Goal: Task Accomplishment & Management: Use online tool/utility

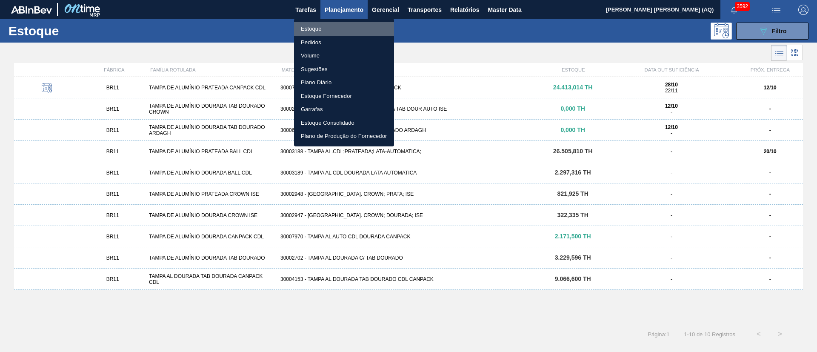
click at [316, 28] on li "Estoque" at bounding box center [344, 29] width 100 height 14
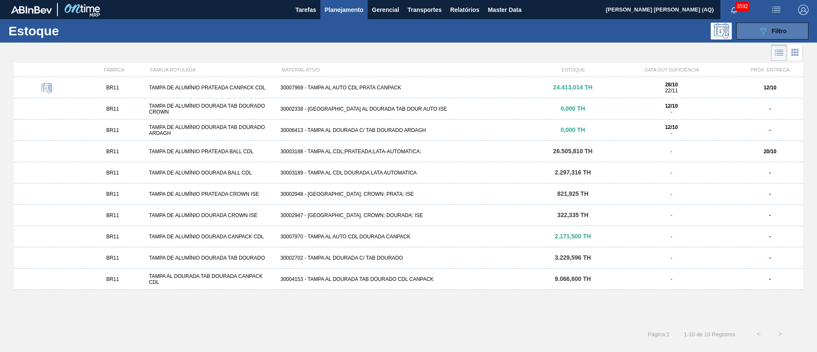
drag, startPoint x: 777, startPoint y: 26, endPoint x: 776, endPoint y: 30, distance: 4.7
click at [777, 26] on div "089F7B8B-B2A5-4AFE-B5C0-19BA573D28AC Filtro" at bounding box center [773, 31] width 29 height 10
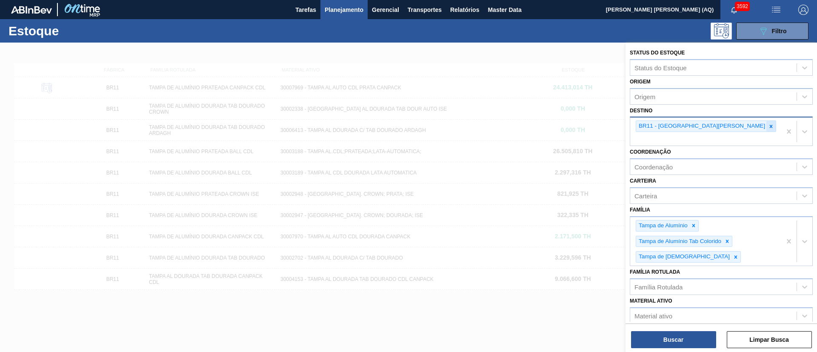
click at [768, 127] on icon at bounding box center [771, 126] width 6 height 6
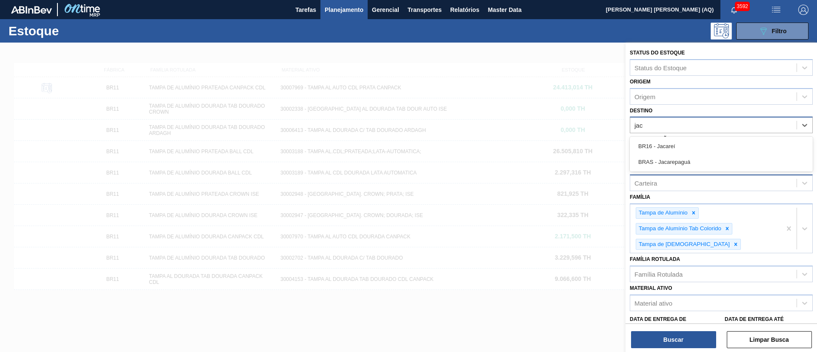
type input "jaca"
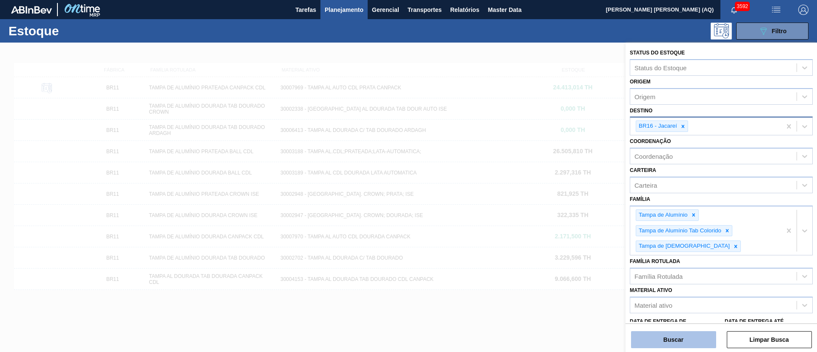
click at [645, 336] on button "Buscar" at bounding box center [673, 339] width 85 height 17
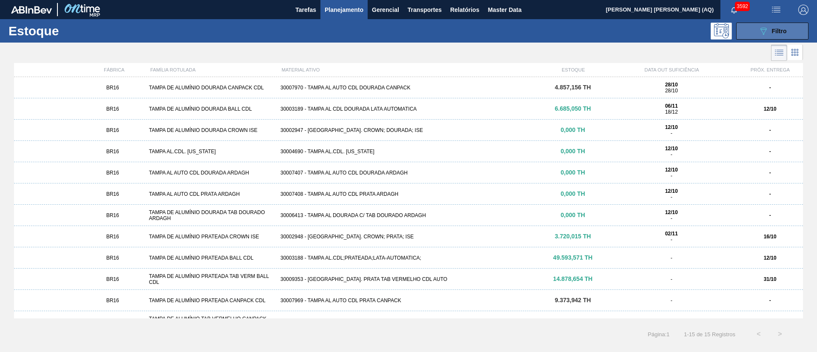
click at [756, 28] on button "089F7B8B-B2A5-4AFE-B5C0-19BA573D28AC Filtro" at bounding box center [772, 31] width 72 height 17
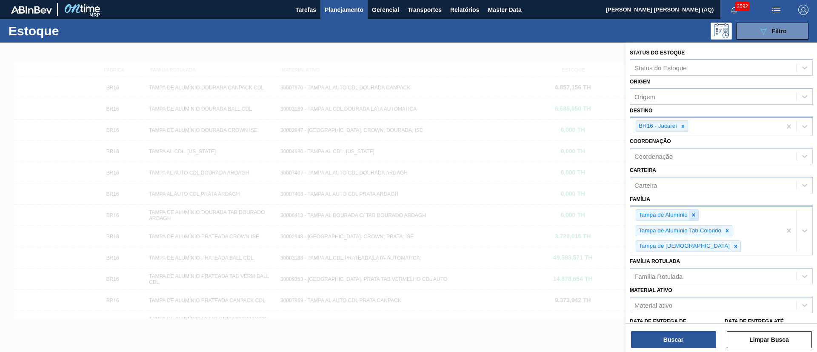
click at [697, 213] on div at bounding box center [693, 215] width 9 height 11
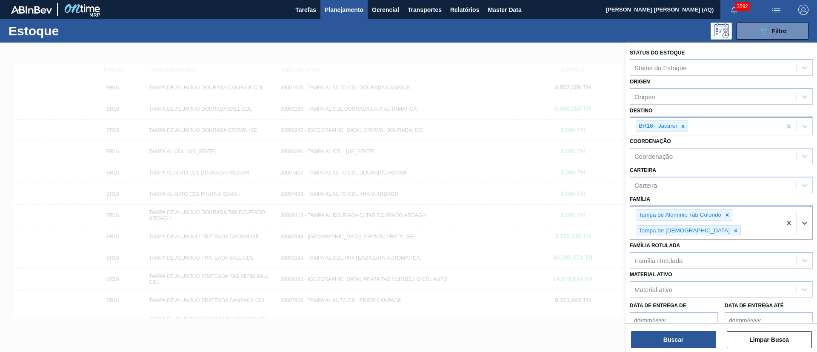
click at [697, 213] on div "Tampa de Alumínio Tab Colorido" at bounding box center [679, 215] width 86 height 11
click at [729, 215] on icon at bounding box center [727, 215] width 6 height 6
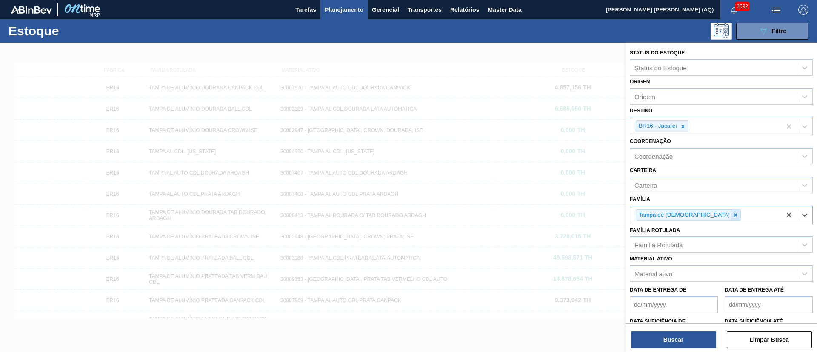
click at [731, 218] on div at bounding box center [735, 215] width 9 height 11
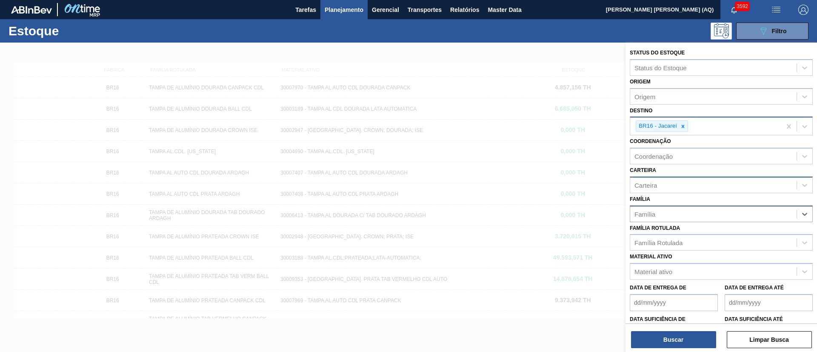
click at [664, 178] on div "Carteira" at bounding box center [721, 185] width 183 height 17
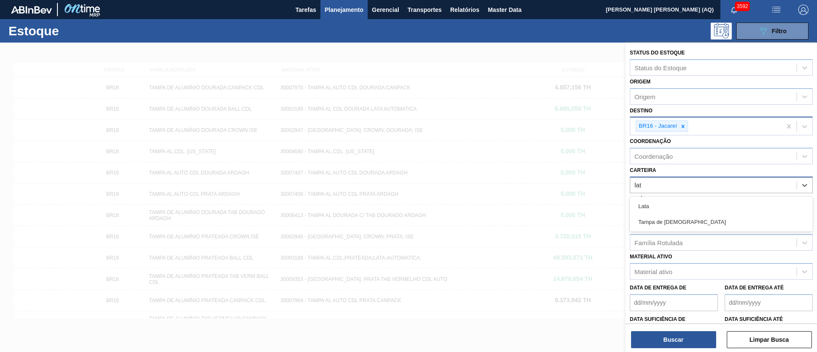
type input "lata"
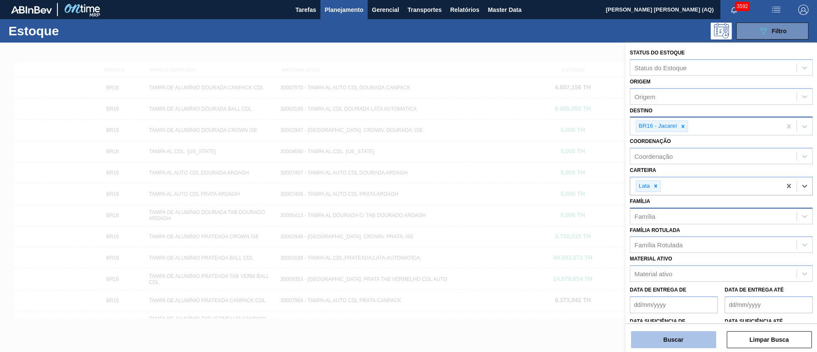
click at [667, 339] on button "Buscar" at bounding box center [673, 339] width 85 height 17
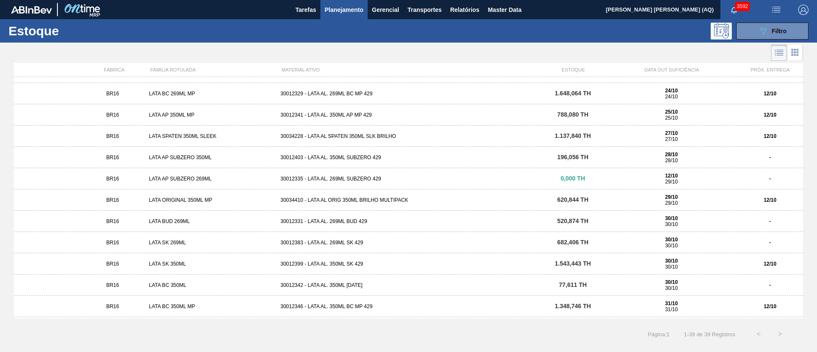
scroll to position [64, 0]
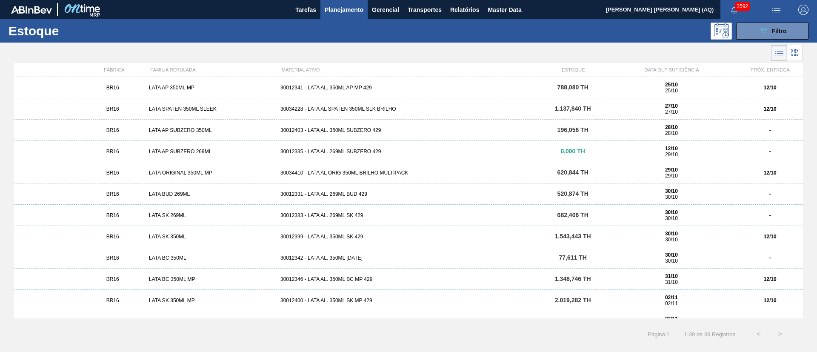
click at [359, 236] on div "30012399 - LATA AL. 350ML SK 429" at bounding box center [408, 237] width 263 height 6
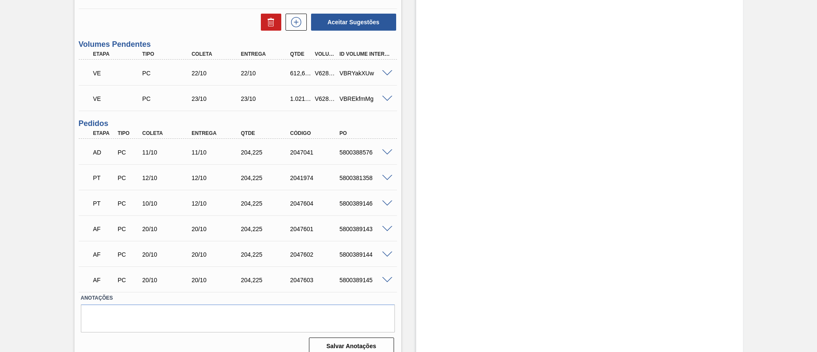
scroll to position [255, 0]
click at [389, 178] on span at bounding box center [387, 178] width 10 height 6
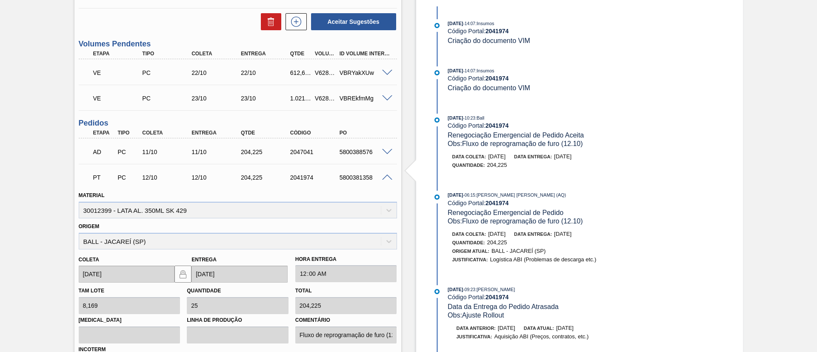
click at [384, 175] on span at bounding box center [387, 178] width 10 height 6
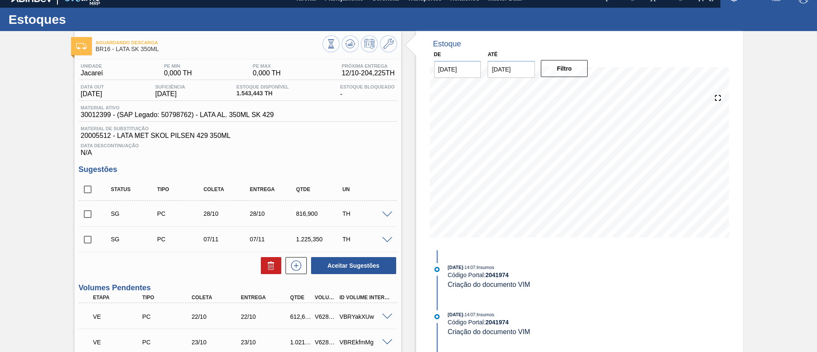
scroll to position [0, 0]
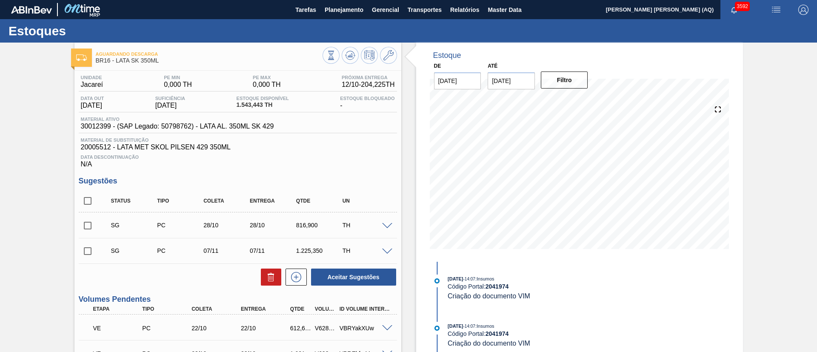
click at [37, 83] on div "Aguardando Descarga BR16 - LATA SK 350ML Unidade Jacareí PE MIN 0,000 TH PE MAX…" at bounding box center [408, 330] width 817 height 574
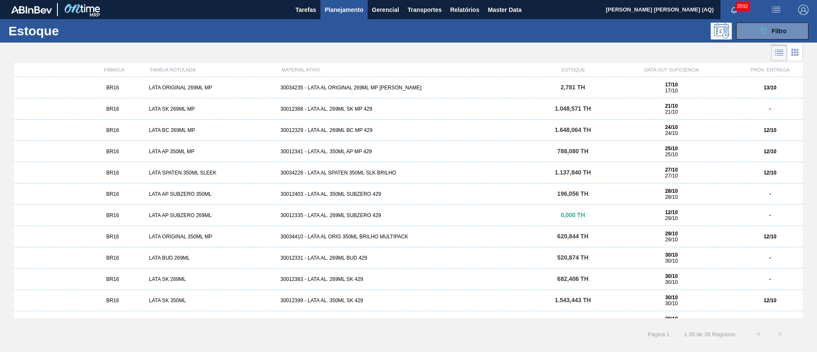
click at [382, 125] on div "BR16 LATA BC 269ML MP 30012329 - LATA AL. 269ML BC MP 429 1.648,064 TH 24/10 24…" at bounding box center [408, 130] width 789 height 21
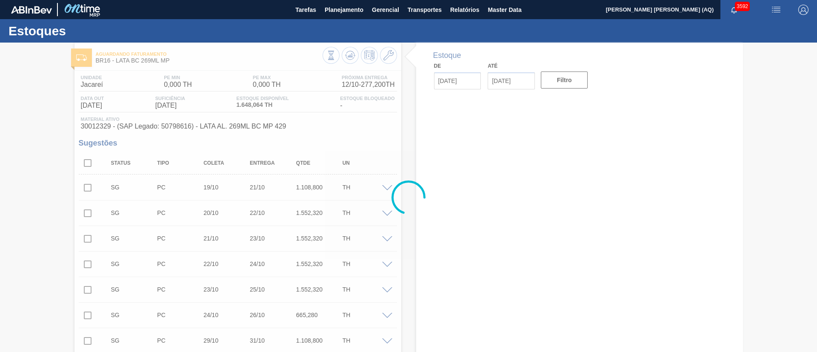
type input "[DATE]"
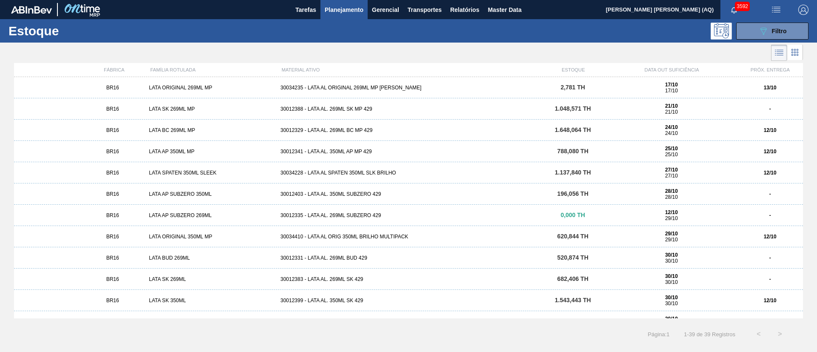
scroll to position [230, 0]
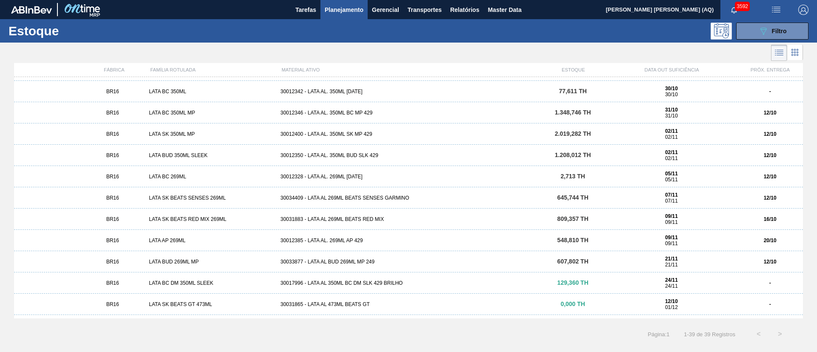
click at [401, 199] on div "30034409 - LATA AL 269ML BEATS SENSES GARMINO" at bounding box center [408, 198] width 263 height 6
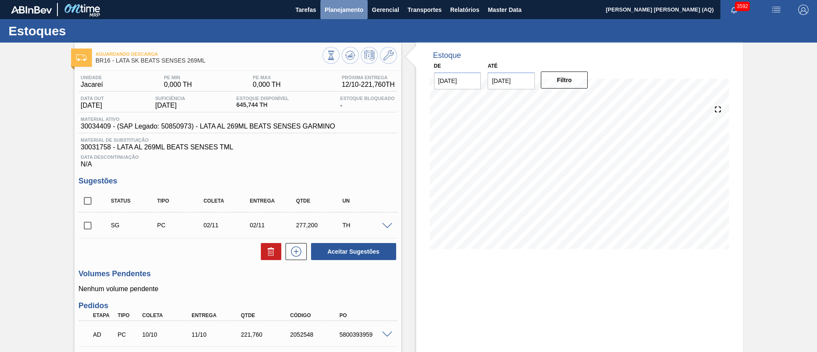
click at [334, 7] on span "Planejamento" at bounding box center [344, 10] width 39 height 10
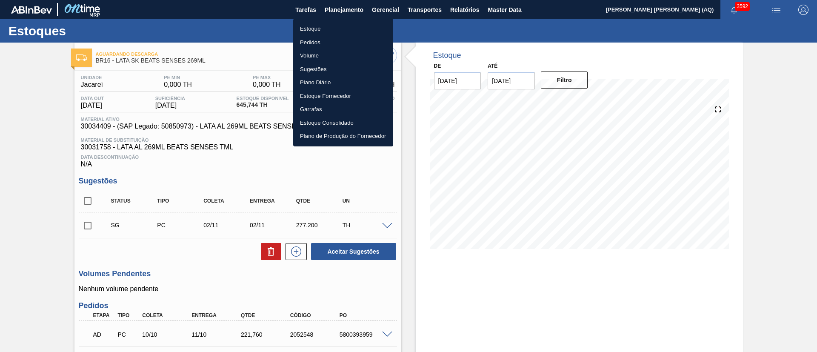
click at [321, 26] on li "Estoque" at bounding box center [343, 29] width 100 height 14
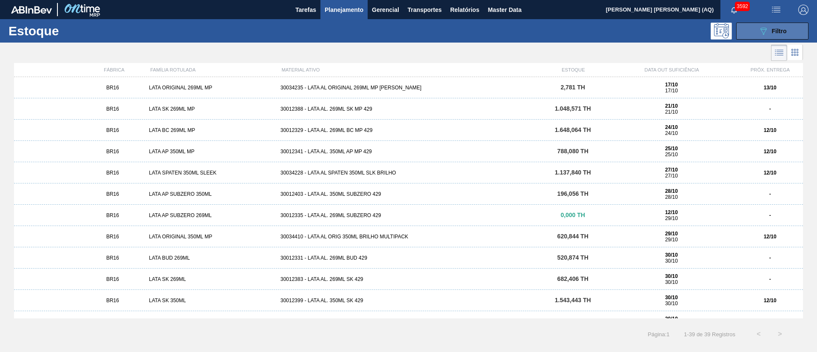
click at [799, 30] on button "089F7B8B-B2A5-4AFE-B5C0-19BA573D28AC Filtro" at bounding box center [772, 31] width 72 height 17
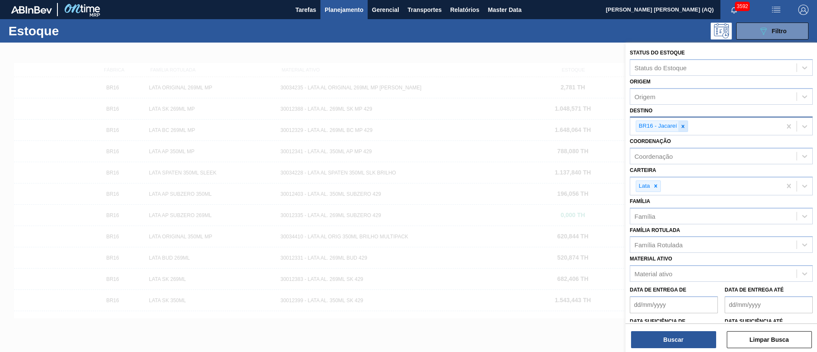
click at [684, 127] on icon at bounding box center [683, 126] width 3 height 3
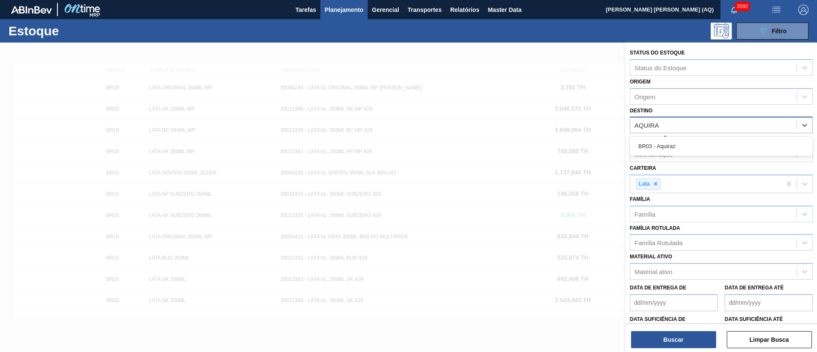
type input "AQUIRAZ"
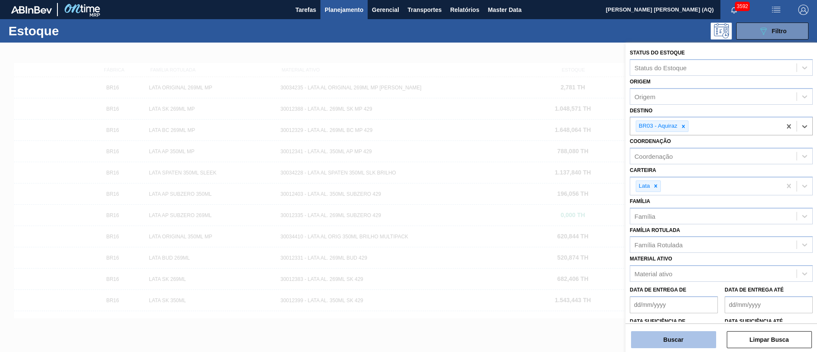
click at [658, 334] on button "Buscar" at bounding box center [673, 339] width 85 height 17
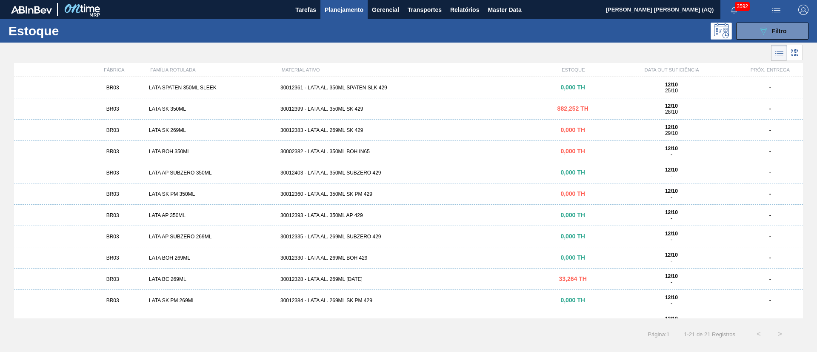
scroll to position [128, 0]
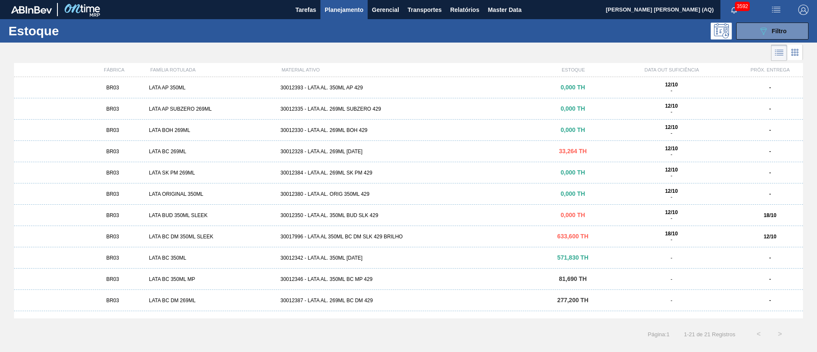
click at [373, 235] on div "30017996 - LATA AL 350ML BC DM SLK 429 BRILHO" at bounding box center [408, 237] width 263 height 6
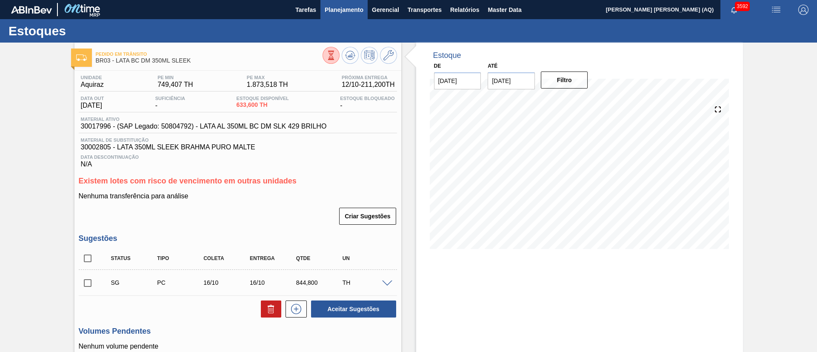
click at [332, 11] on span "Planejamento" at bounding box center [344, 10] width 39 height 10
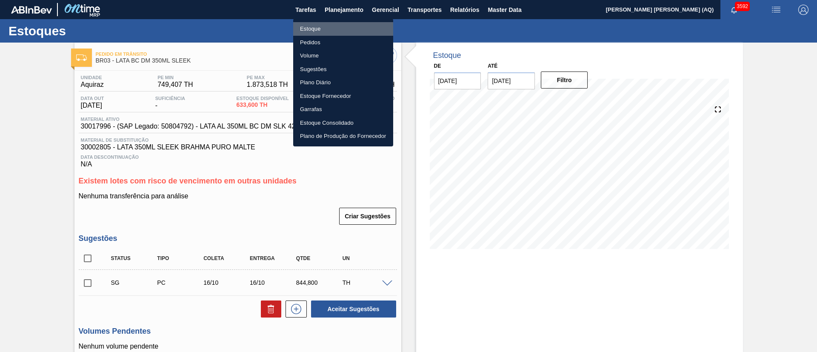
click at [315, 29] on li "Estoque" at bounding box center [343, 29] width 100 height 14
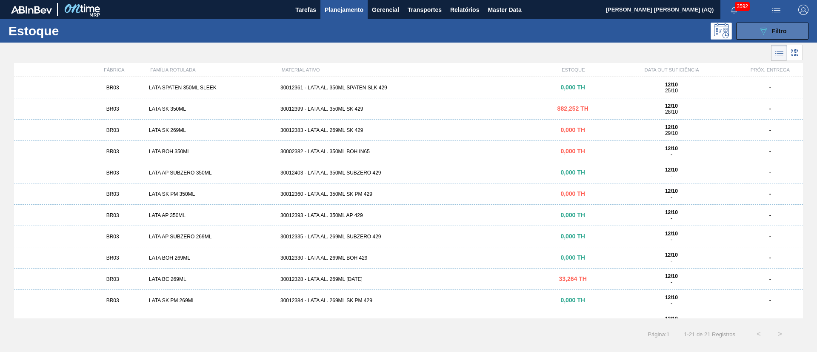
click at [770, 34] on div "089F7B8B-B2A5-4AFE-B5C0-19BA573D28AC Filtro" at bounding box center [773, 31] width 29 height 10
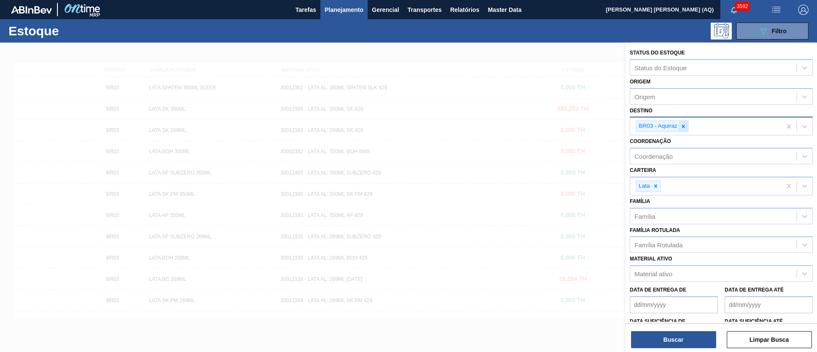
click at [687, 126] on div at bounding box center [683, 126] width 9 height 11
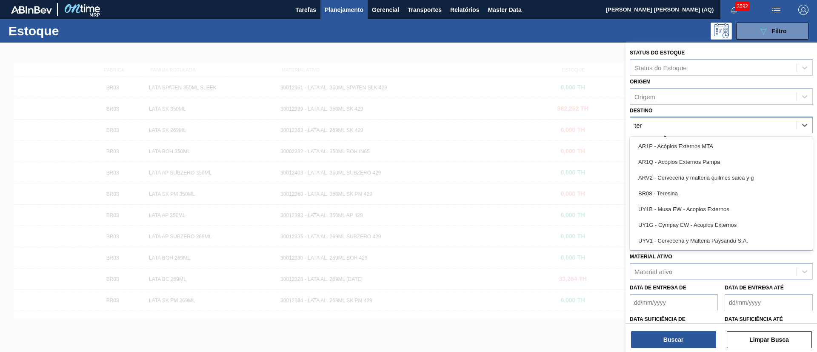
type input "tere"
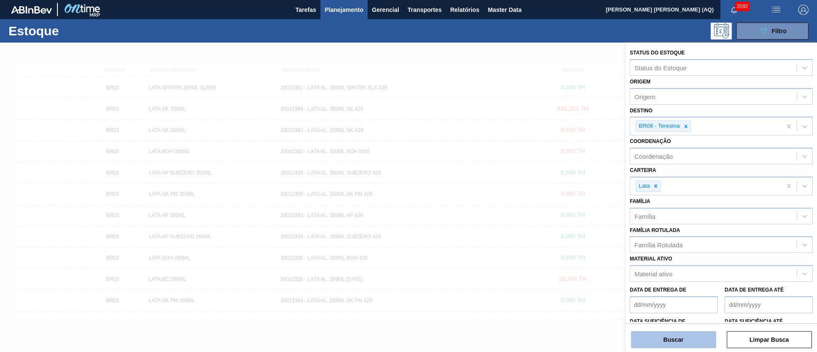
click at [689, 334] on button "Buscar" at bounding box center [673, 339] width 85 height 17
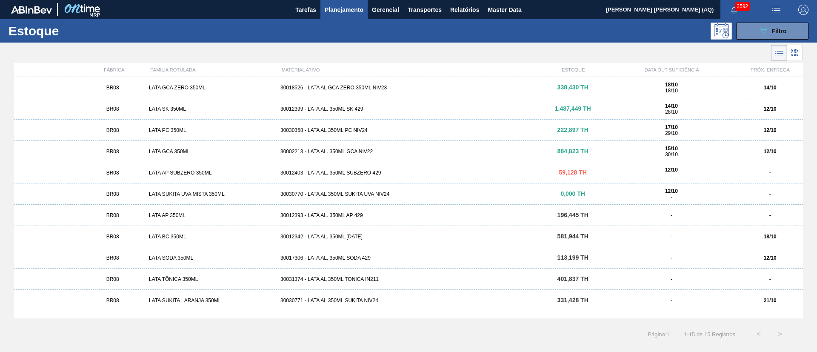
click at [364, 108] on div "30012399 - LATA AL. 350ML SK 429" at bounding box center [408, 109] width 263 height 6
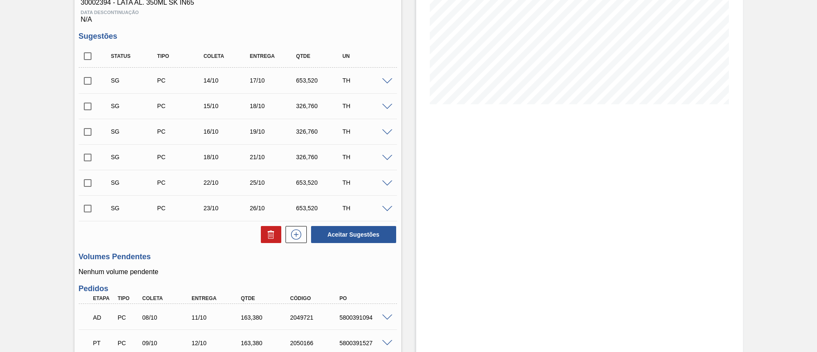
scroll to position [128, 0]
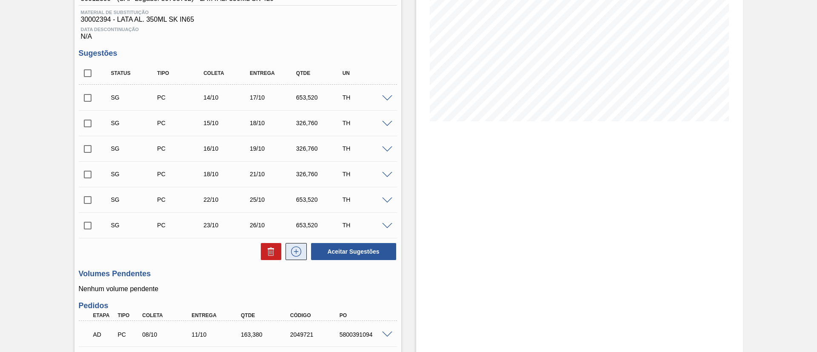
click at [299, 248] on icon at bounding box center [296, 251] width 10 height 10
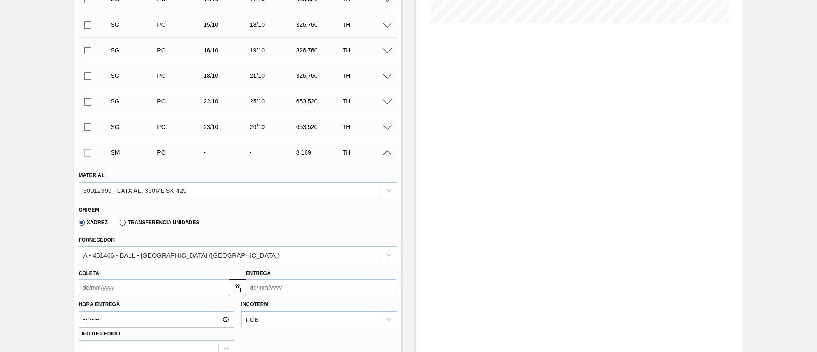
scroll to position [255, 0]
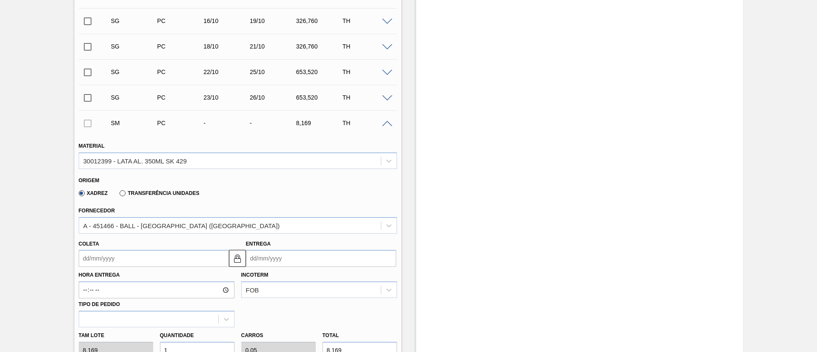
click at [386, 123] on span at bounding box center [387, 124] width 10 height 6
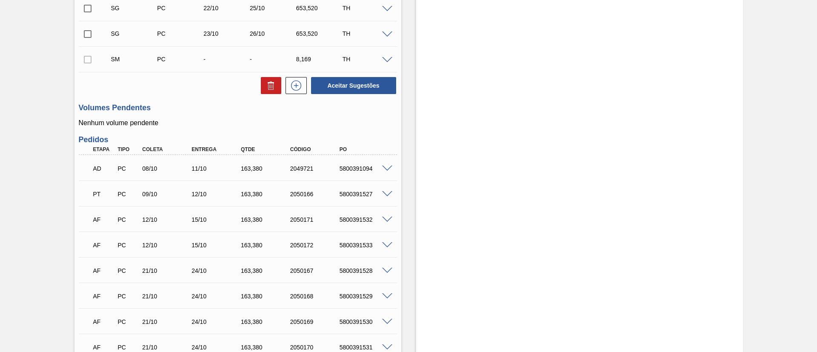
scroll to position [383, 0]
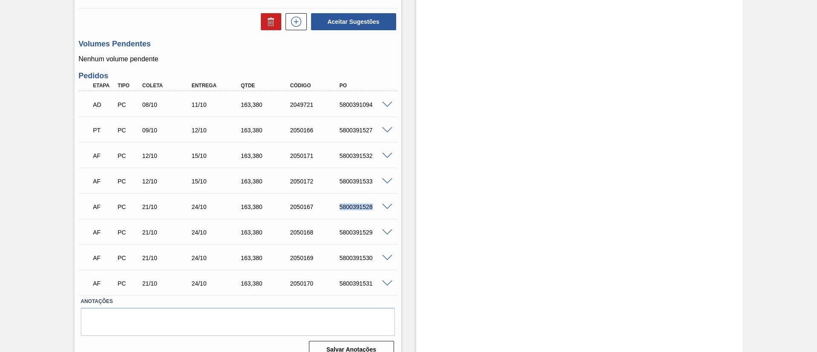
drag, startPoint x: 340, startPoint y: 211, endPoint x: 373, endPoint y: 204, distance: 33.4
click at [373, 204] on div "AF PC 21/10 24/10 163,[PHONE_NUMBER] 5800391528" at bounding box center [236, 206] width 296 height 17
copy div "5800391528"
click at [386, 206] on span at bounding box center [387, 207] width 10 height 6
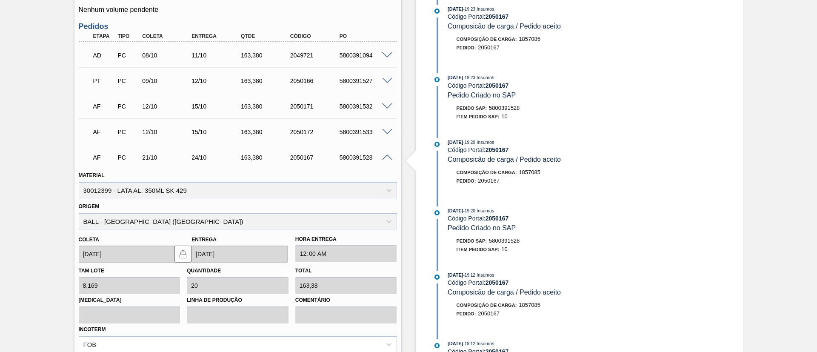
scroll to position [447, 0]
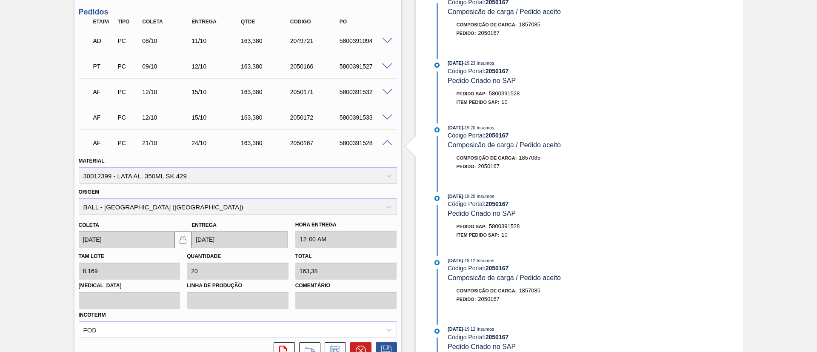
click at [387, 140] on span at bounding box center [387, 143] width 10 height 6
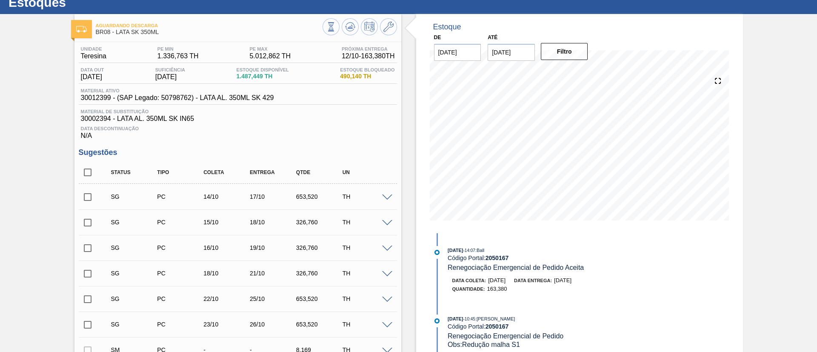
scroll to position [0, 0]
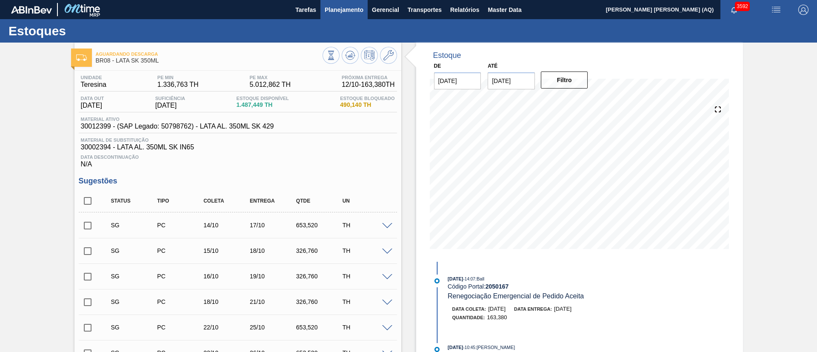
click at [348, 9] on span "Planejamento" at bounding box center [344, 10] width 39 height 10
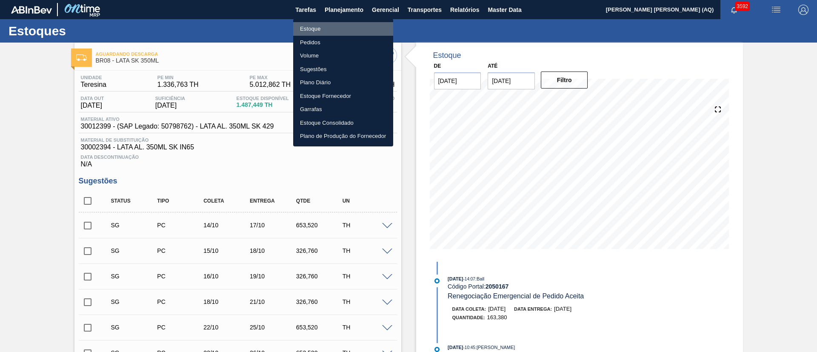
click at [318, 27] on li "Estoque" at bounding box center [343, 29] width 100 height 14
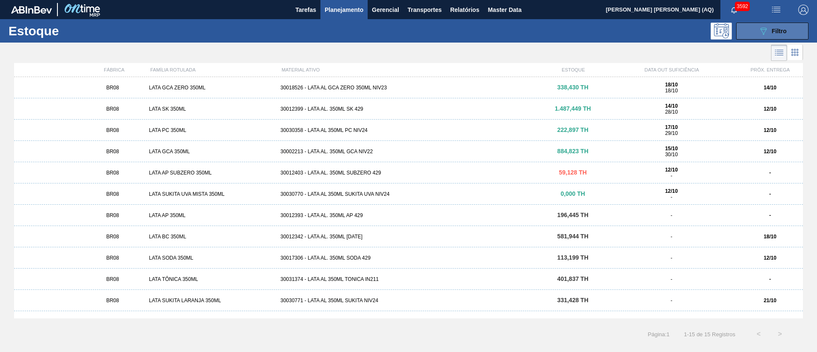
click at [750, 23] on button "089F7B8B-B2A5-4AFE-B5C0-19BA573D28AC Filtro" at bounding box center [772, 31] width 72 height 17
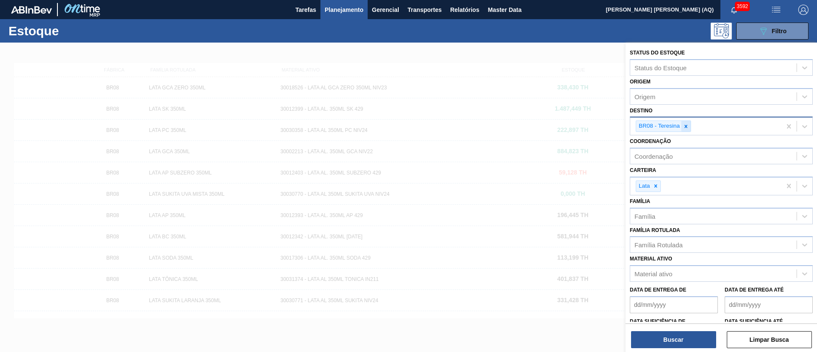
click at [689, 127] on icon at bounding box center [686, 126] width 6 height 6
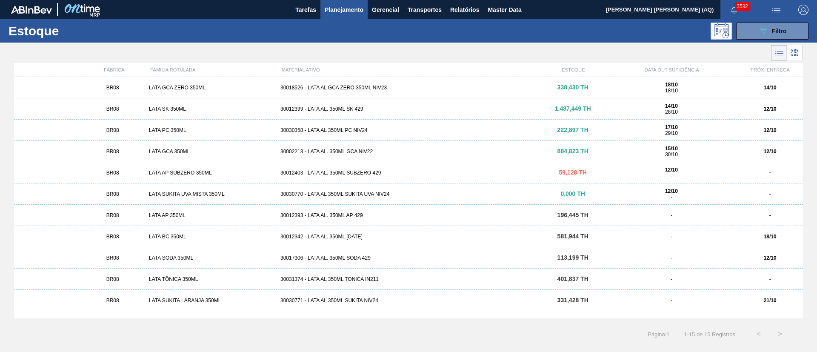
click at [361, 16] on button "Planejamento" at bounding box center [344, 9] width 47 height 19
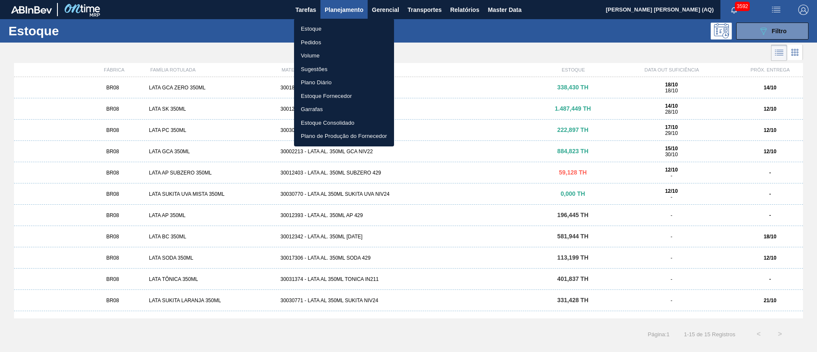
click at [326, 41] on li "Pedidos" at bounding box center [344, 43] width 100 height 14
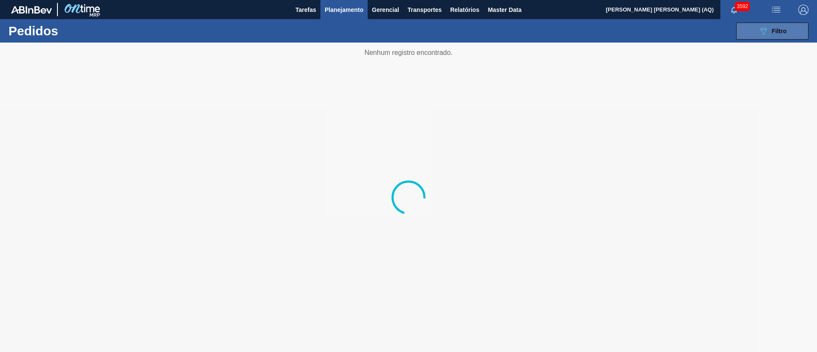
click at [782, 32] on span "Filtro" at bounding box center [779, 31] width 15 height 7
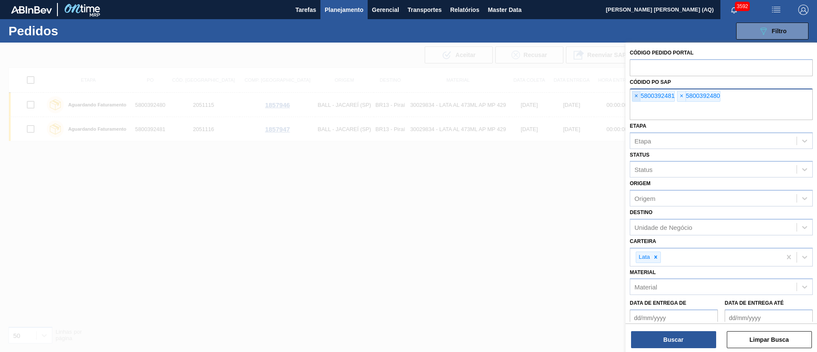
click at [634, 97] on span "×" at bounding box center [637, 96] width 8 height 10
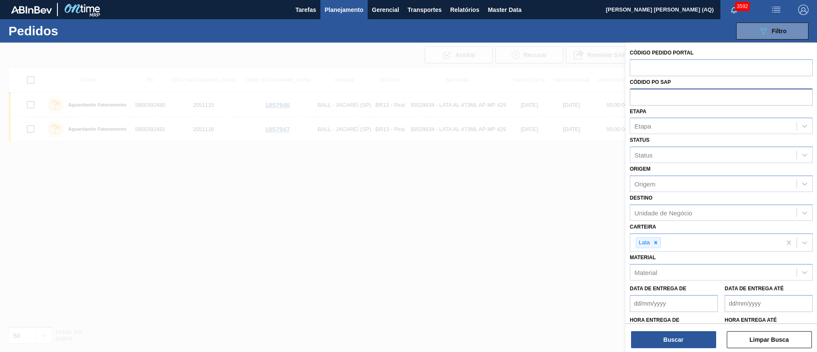
paste input "5800391868"
type input "5800391868"
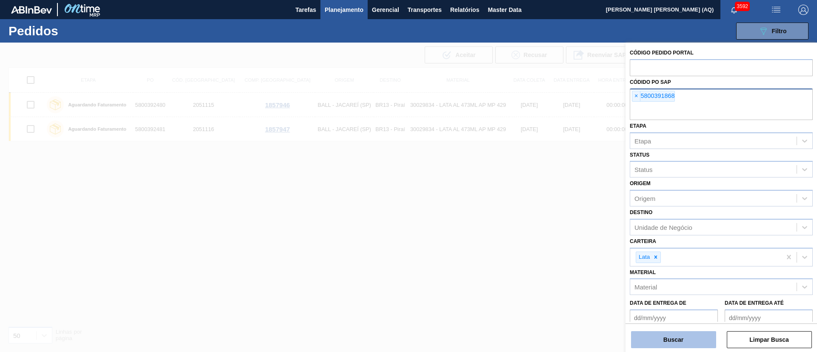
click at [679, 340] on button "Buscar" at bounding box center [673, 339] width 85 height 17
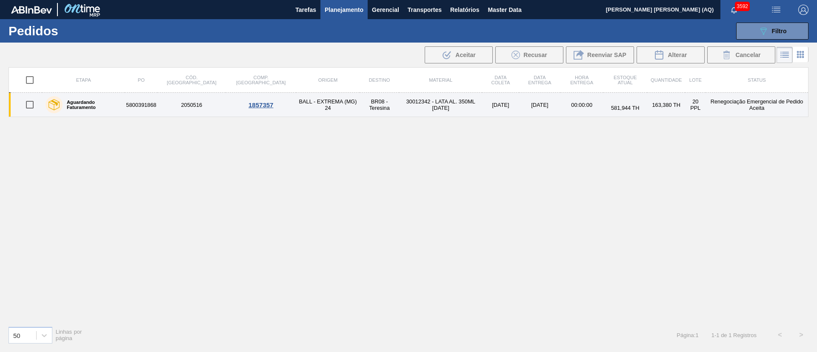
click at [439, 107] on td "30012342 - LATA AL. 350ML [DATE]" at bounding box center [440, 105] width 83 height 24
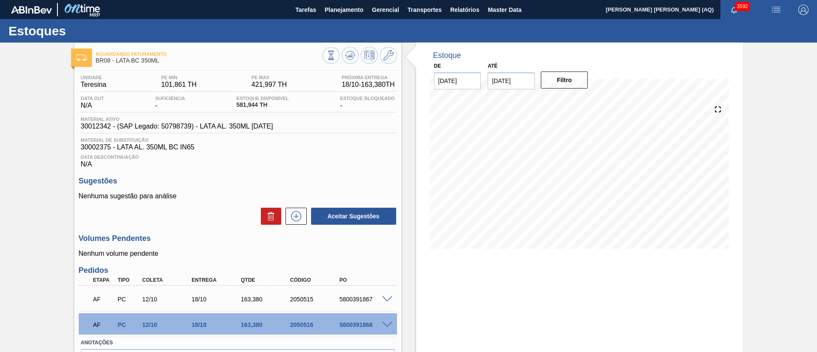
scroll to position [54, 0]
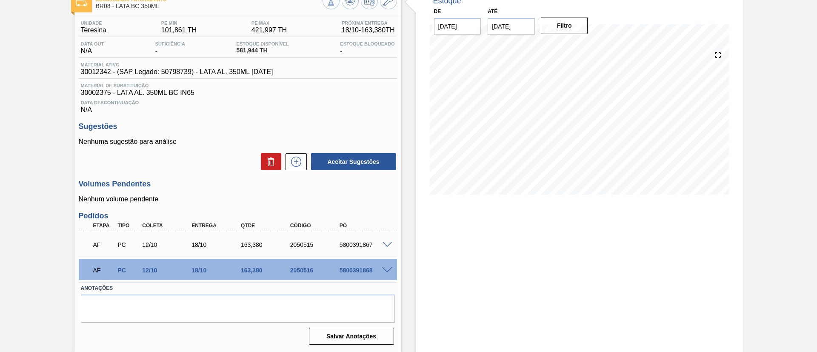
click at [388, 267] on span at bounding box center [387, 270] width 10 height 6
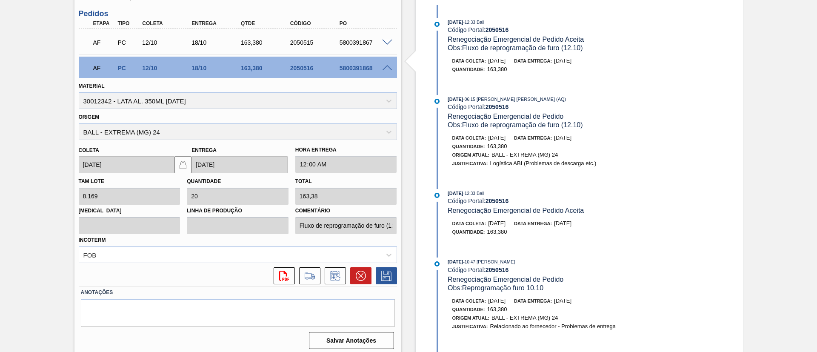
scroll to position [261, 0]
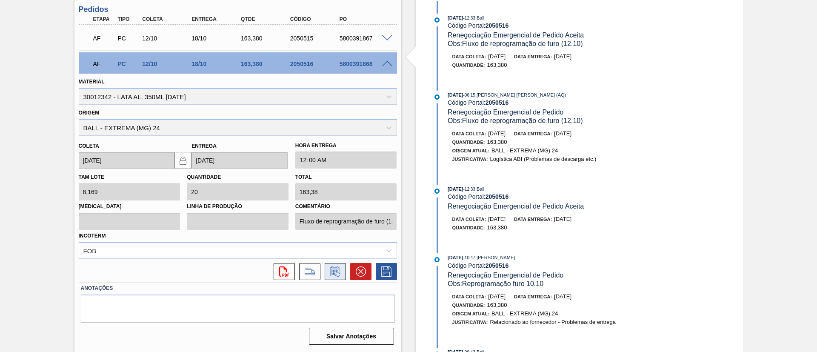
click at [334, 269] on icon at bounding box center [336, 271] width 14 height 10
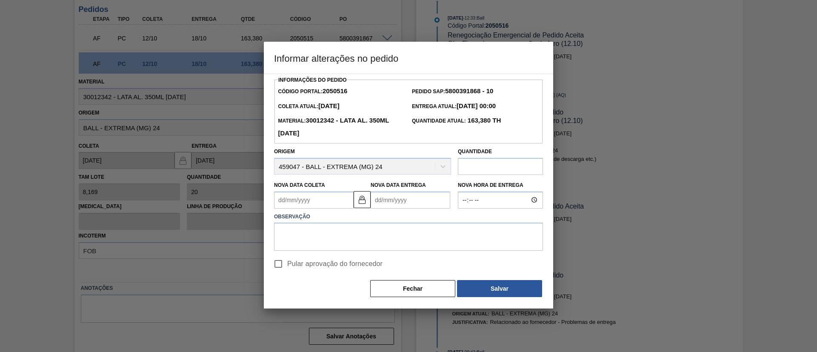
click at [490, 168] on input "text" at bounding box center [500, 166] width 85 height 17
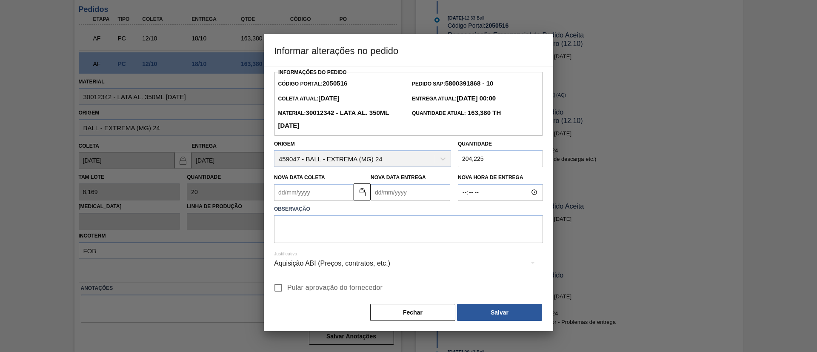
type input "204,225"
click at [433, 224] on textarea at bounding box center [408, 229] width 269 height 28
type textarea "Ajuste de paletização (solicitação Katia)"
click at [322, 285] on span "Pular aprovação do fornecedor" at bounding box center [334, 286] width 95 height 10
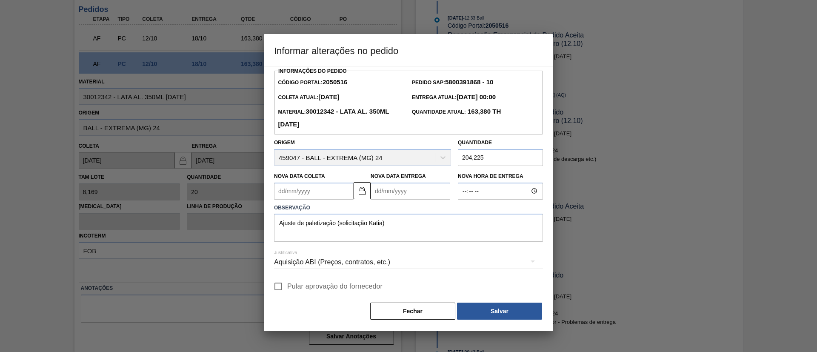
click at [287, 285] on input "Pular aprovação do fornecedor" at bounding box center [278, 287] width 18 height 18
checkbox input "true"
click at [503, 304] on button "Salvar" at bounding box center [499, 311] width 85 height 17
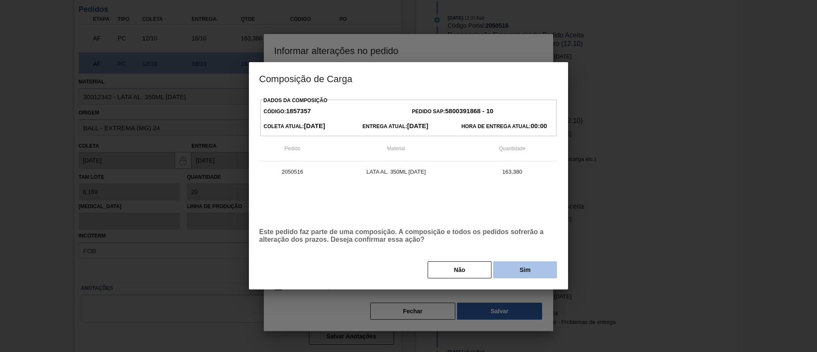
click at [518, 269] on button "Sim" at bounding box center [525, 269] width 64 height 17
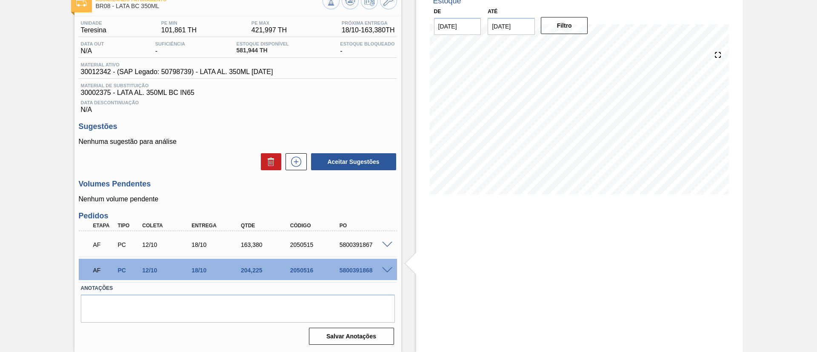
scroll to position [54, 0]
